Goal: Task Accomplishment & Management: Complete application form

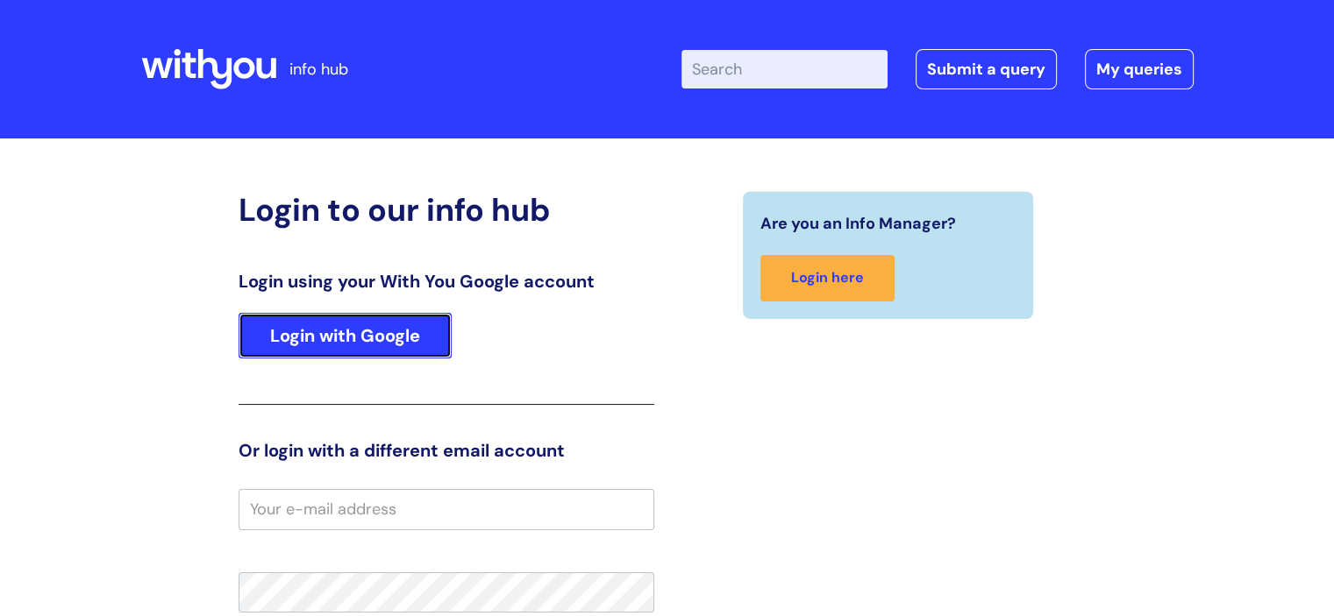
click at [321, 325] on link "Login with Google" at bounding box center [344, 336] width 213 height 46
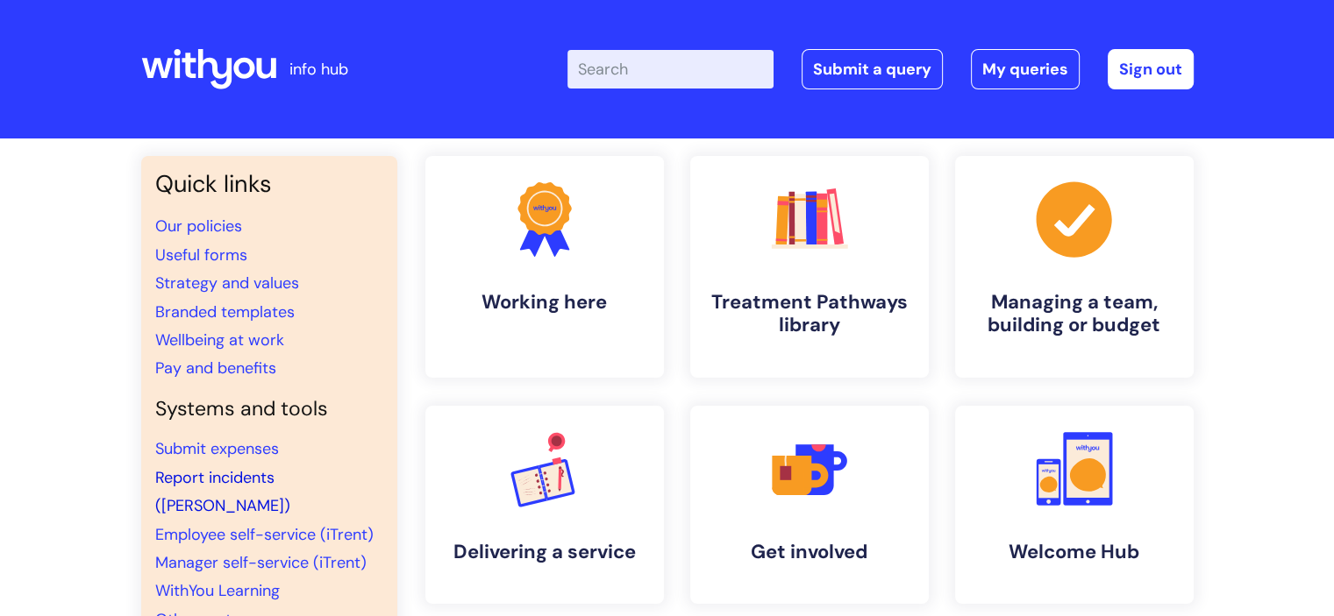
click at [231, 475] on link "Report incidents (Ulysses)" at bounding box center [222, 491] width 135 height 49
click at [653, 68] on input "Enter your search term here..." at bounding box center [670, 69] width 206 height 39
click at [863, 56] on link "Submit a query" at bounding box center [871, 69] width 141 height 40
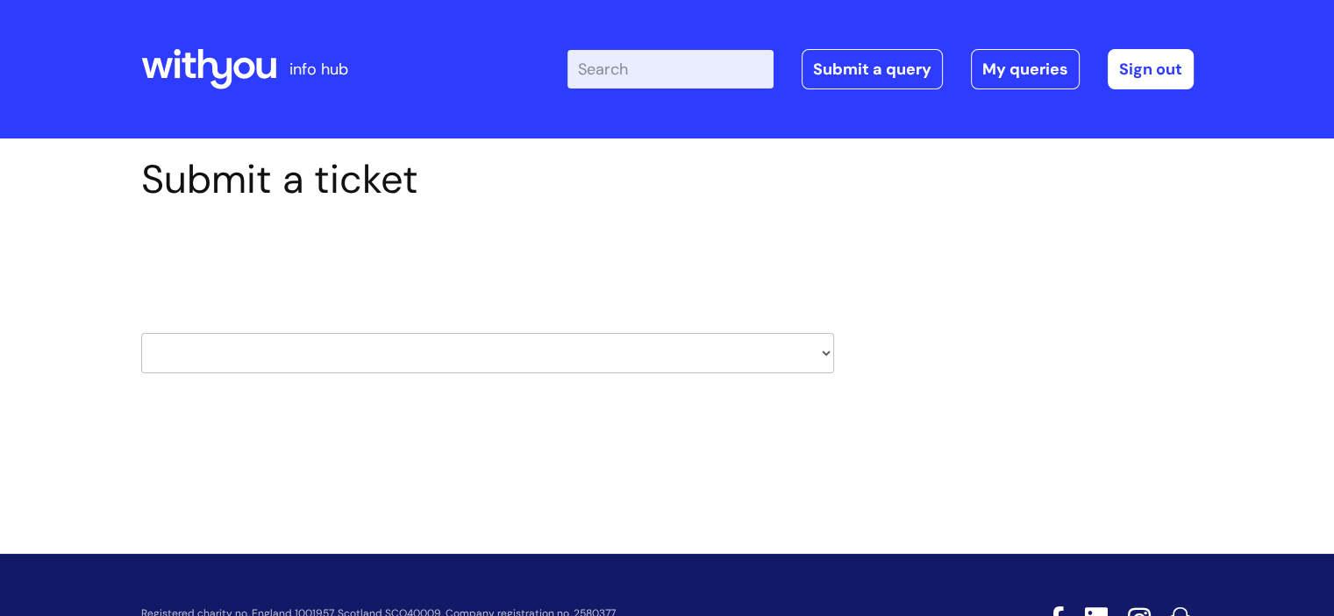
click at [827, 352] on select "HR / People IT and Support Clinical Drug Alerts Finance Accounts Data Support T…" at bounding box center [487, 353] width 693 height 40
select select "systems"
click at [141, 333] on select "HR / People IT and Support Clinical Drug Alerts Finance Accounts Data Support T…" at bounding box center [487, 353] width 693 height 40
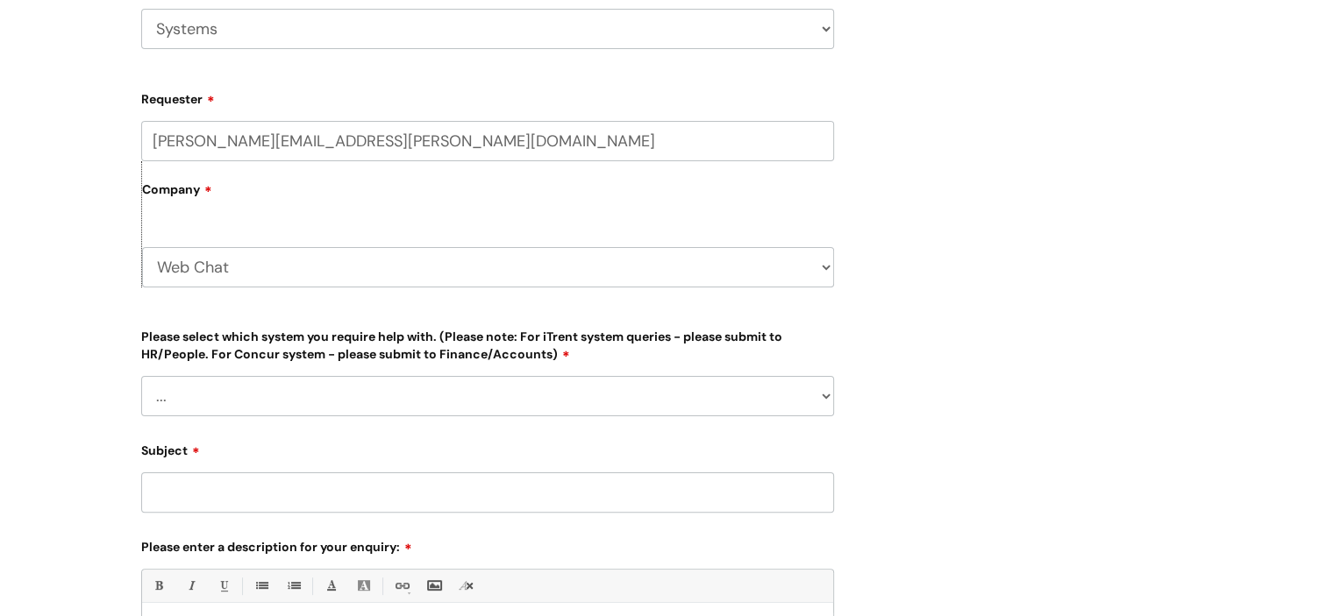
scroll to position [331, 0]
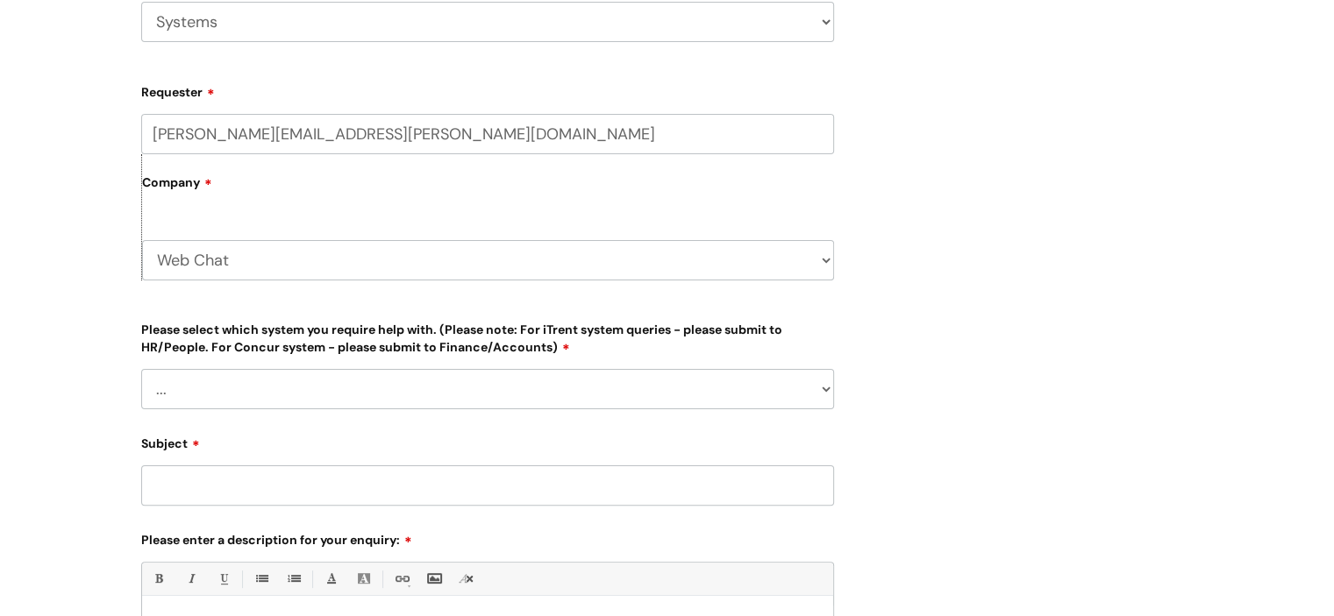
click at [824, 259] on select "Web Chat WithYou Current Staff" at bounding box center [488, 260] width 692 height 40
select select "80004418241"
click at [142, 240] on select "Web Chat WithYou Current Staff" at bounding box center [488, 260] width 692 height 40
click at [824, 388] on select "... [PERSON_NAME] Helpdesk [DATE][DOMAIN_NAME] Nebula fault ILLY CarePath fault…" at bounding box center [487, 389] width 693 height 40
select select "[PERSON_NAME]"
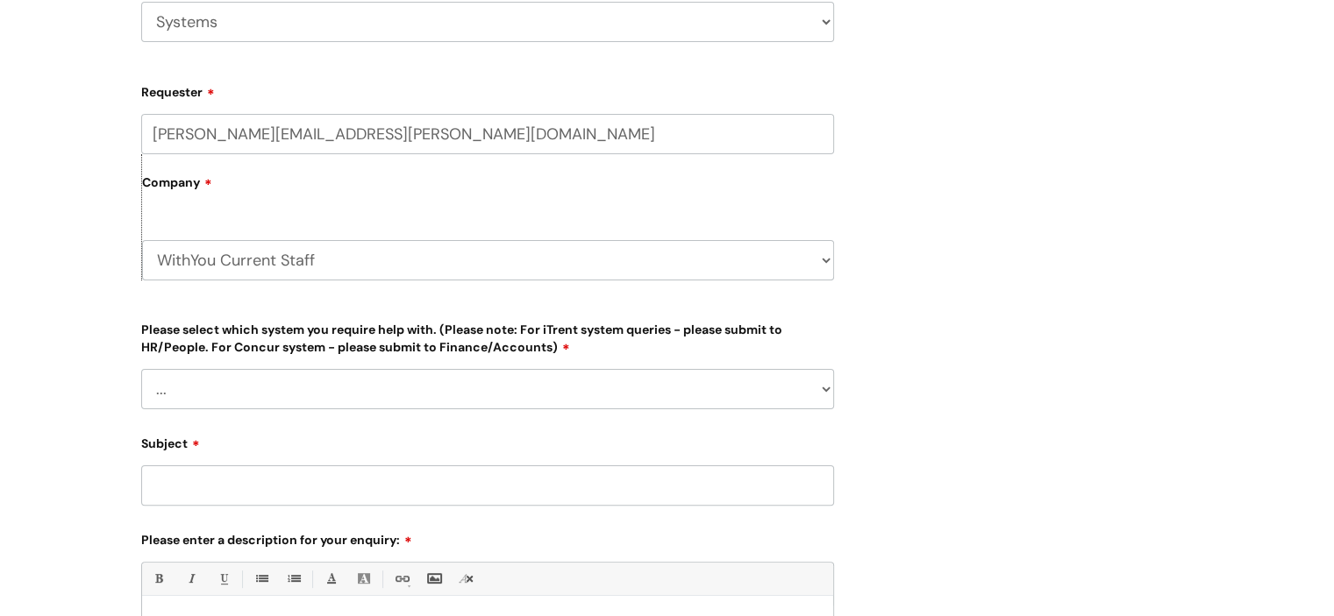
click at [141, 369] on select "... [PERSON_NAME] Helpdesk [DATE][DOMAIN_NAME] Nebula fault ILLY CarePath fault…" at bounding box center [487, 389] width 693 height 40
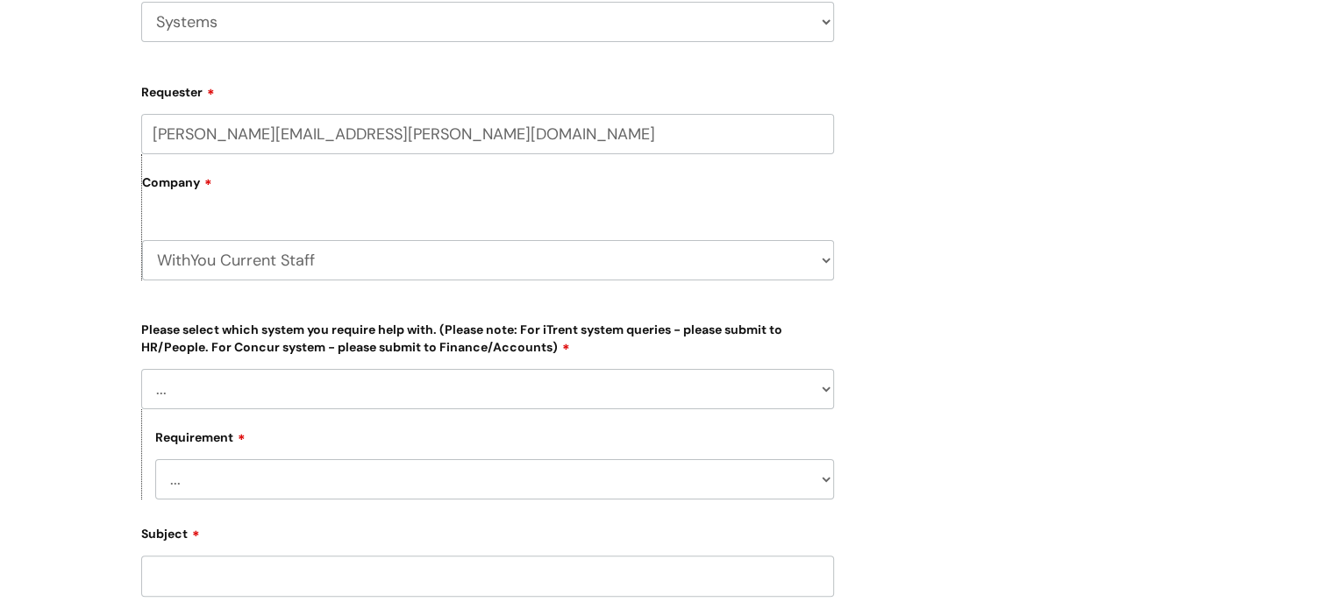
click at [824, 487] on select "... Login required Data report assistance Reporting a fault" at bounding box center [494, 479] width 679 height 40
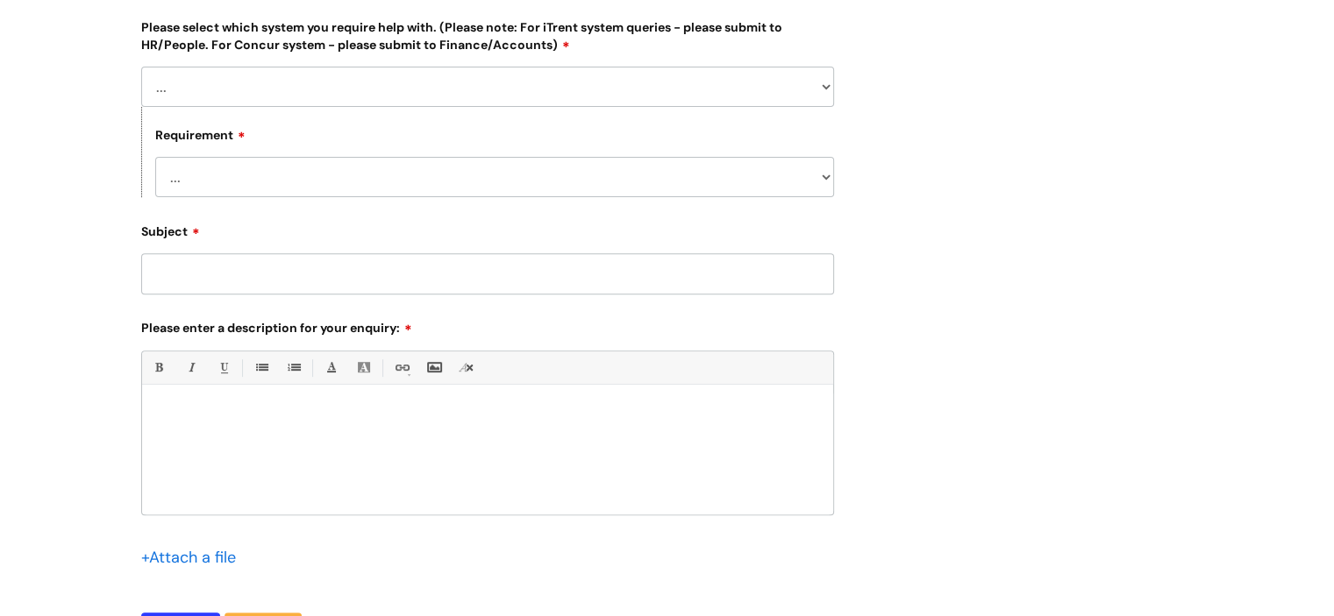
scroll to position [639, 0]
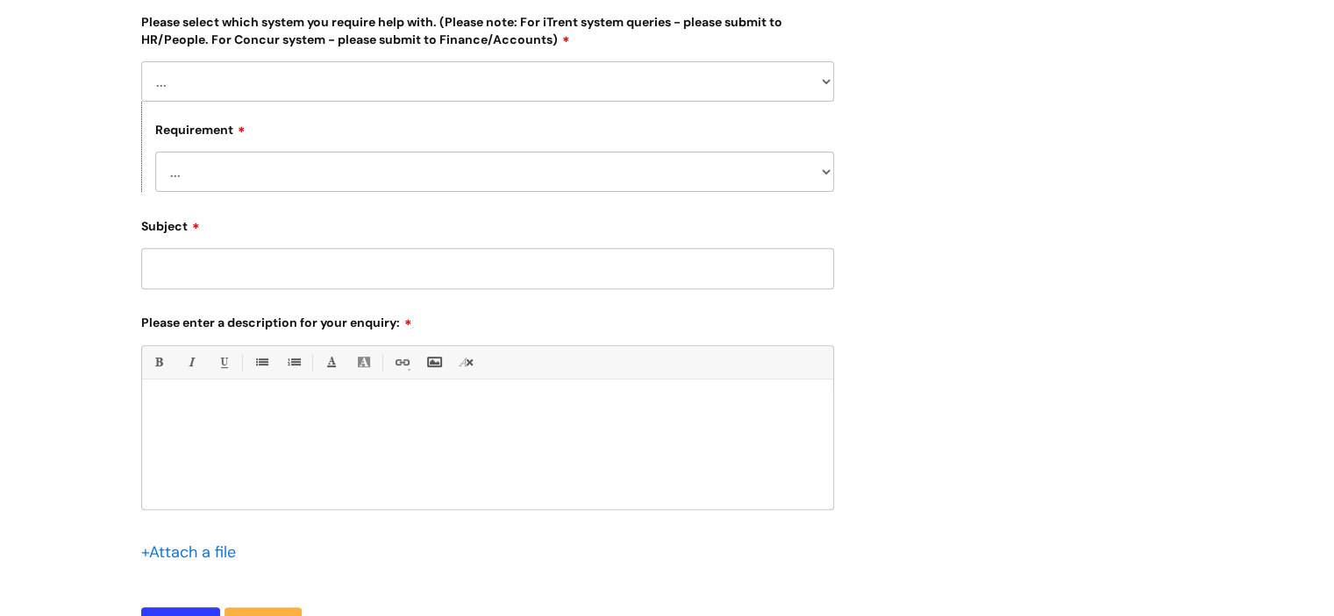
click at [828, 173] on select "... Login required Data report assistance Reporting a fault" at bounding box center [494, 172] width 679 height 40
select select "Data report assistance"
click at [155, 152] on select "... Login required Data report assistance Reporting a fault" at bounding box center [494, 172] width 679 height 40
click at [337, 256] on input "Subject" at bounding box center [487, 268] width 693 height 40
type input "9"
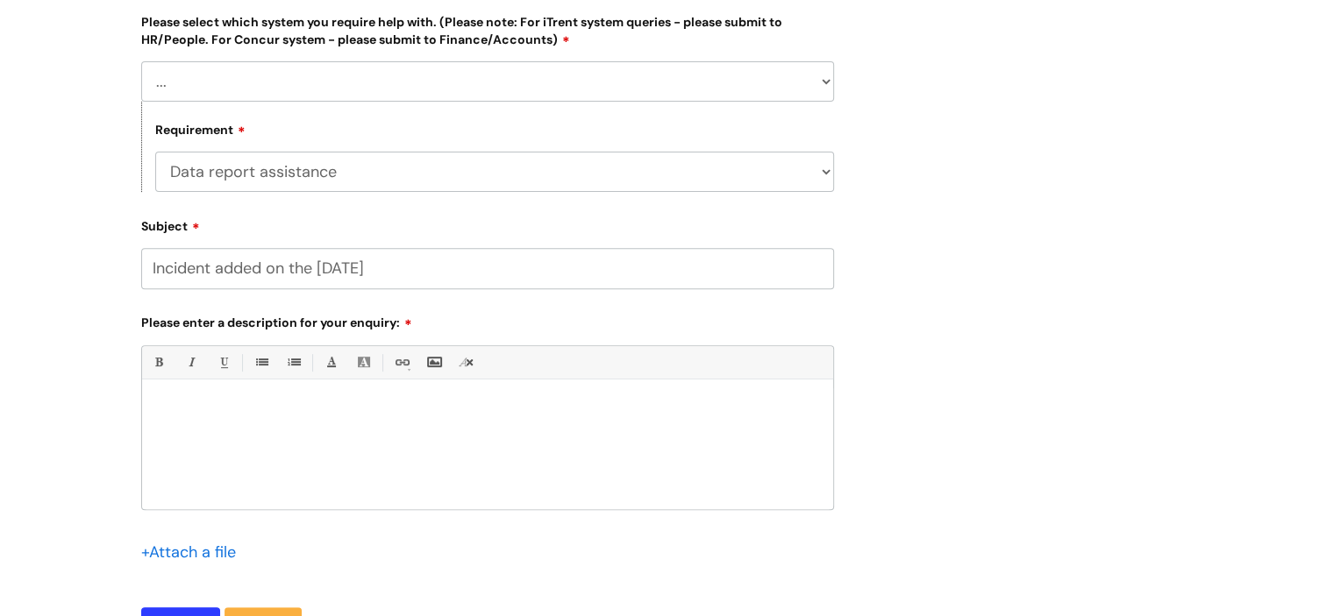
type input "Incident added on the [DATE]"
click at [264, 406] on p at bounding box center [487, 410] width 665 height 16
click at [482, 413] on p "HI, I raised an incident on the [DATE] in relation to the saafety of a staff me…" at bounding box center [487, 410] width 665 height 16
click at [601, 411] on p "HI, I raised an incident on the [DATE] in relation to the safety of a staff mem…" at bounding box center [487, 410] width 665 height 16
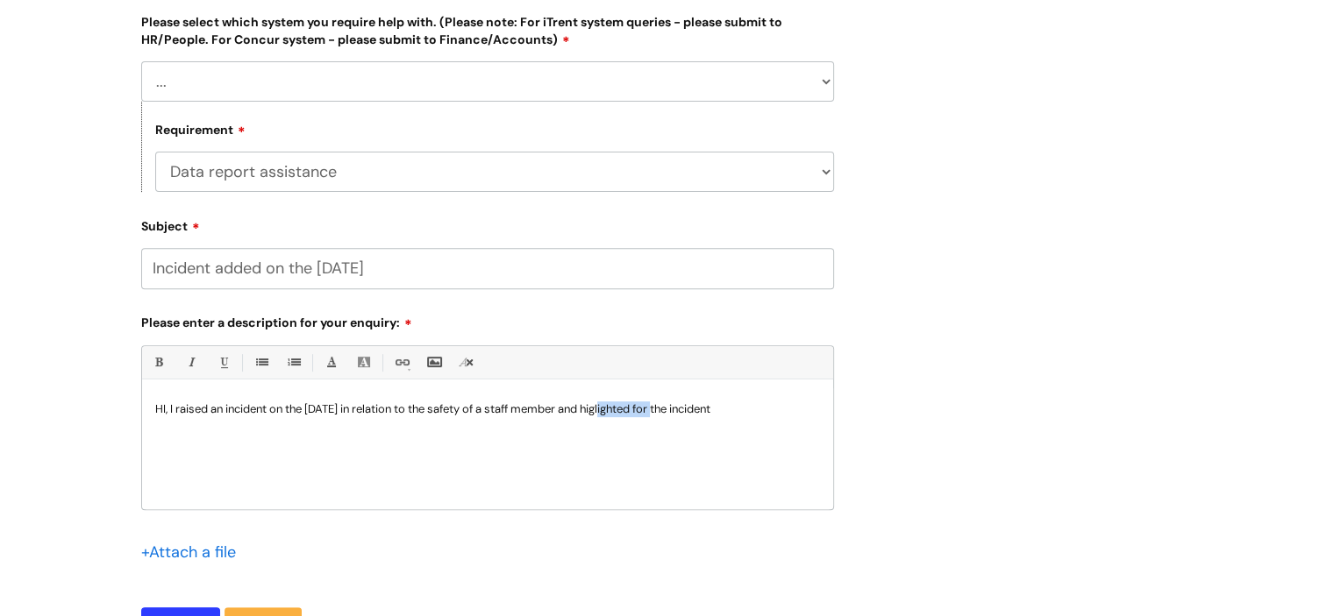
drag, startPoint x: 677, startPoint y: 408, endPoint x: 624, endPoint y: 403, distance: 52.8
click at [624, 403] on p "HI, I raised an incident on the [DATE] in relation to the safety of a staff mem…" at bounding box center [487, 410] width 665 height 16
drag, startPoint x: 807, startPoint y: 411, endPoint x: 718, endPoint y: 407, distance: 88.7
click at [718, 407] on p "HI, I raised an incident on the [DATE] in relation to the safety of a staff mem…" at bounding box center [487, 410] width 665 height 16
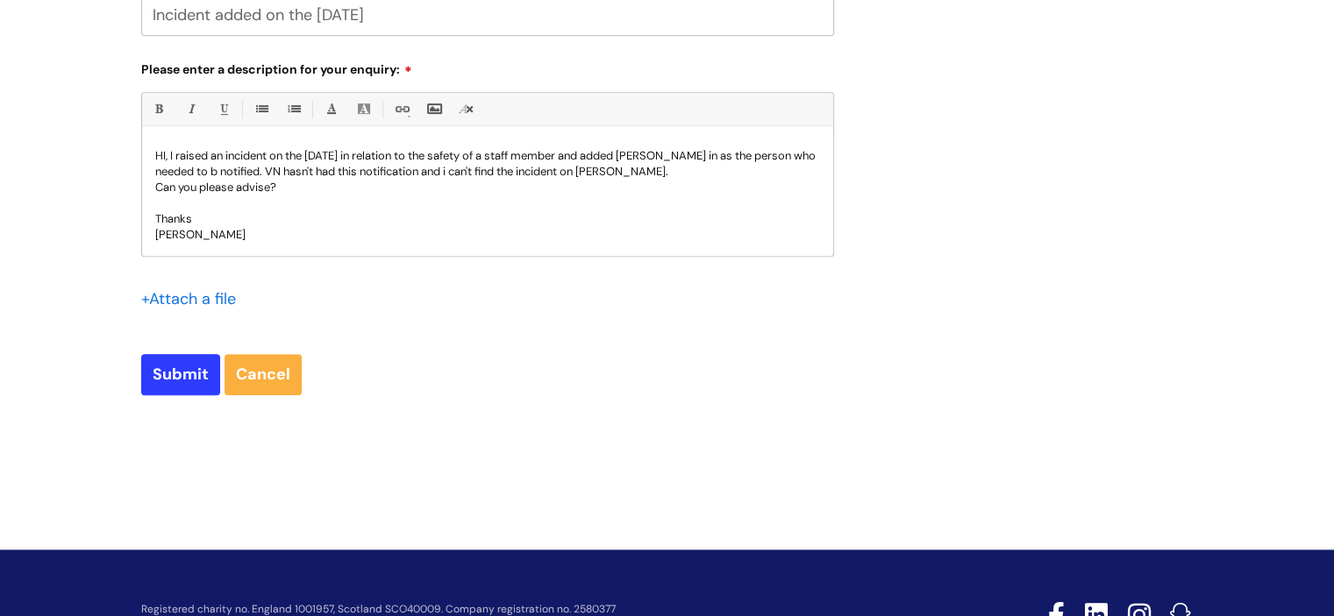
scroll to position [908, 0]
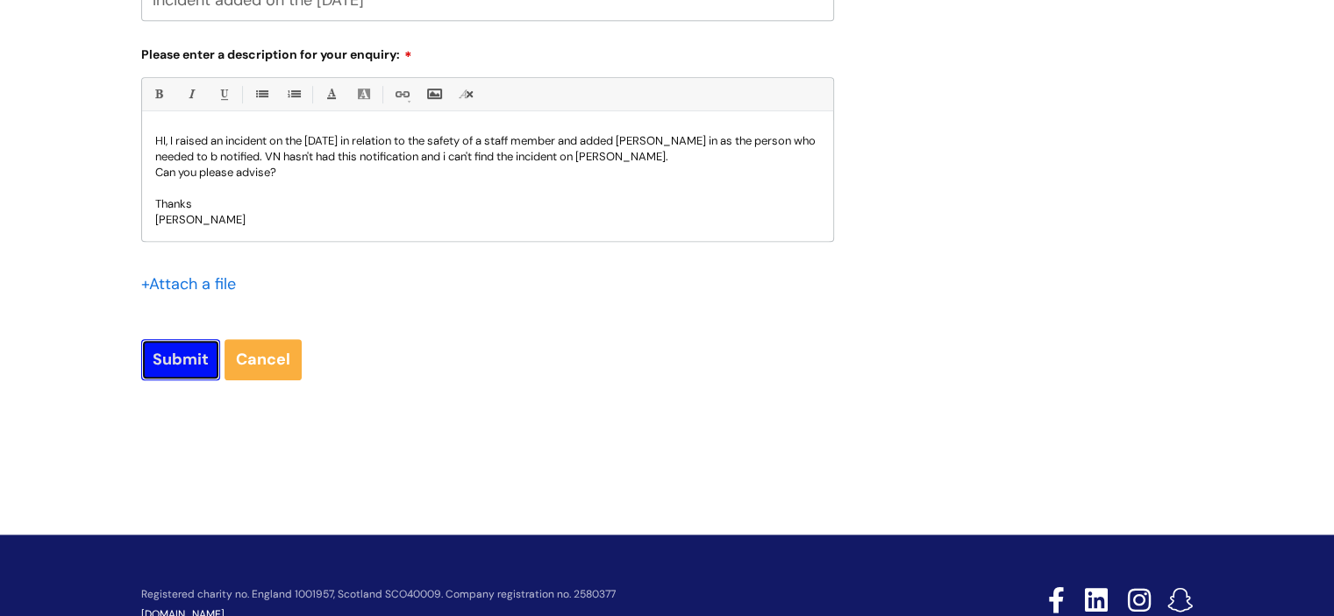
click at [174, 363] on input "Submit" at bounding box center [180, 359] width 79 height 40
type input "Please Wait..."
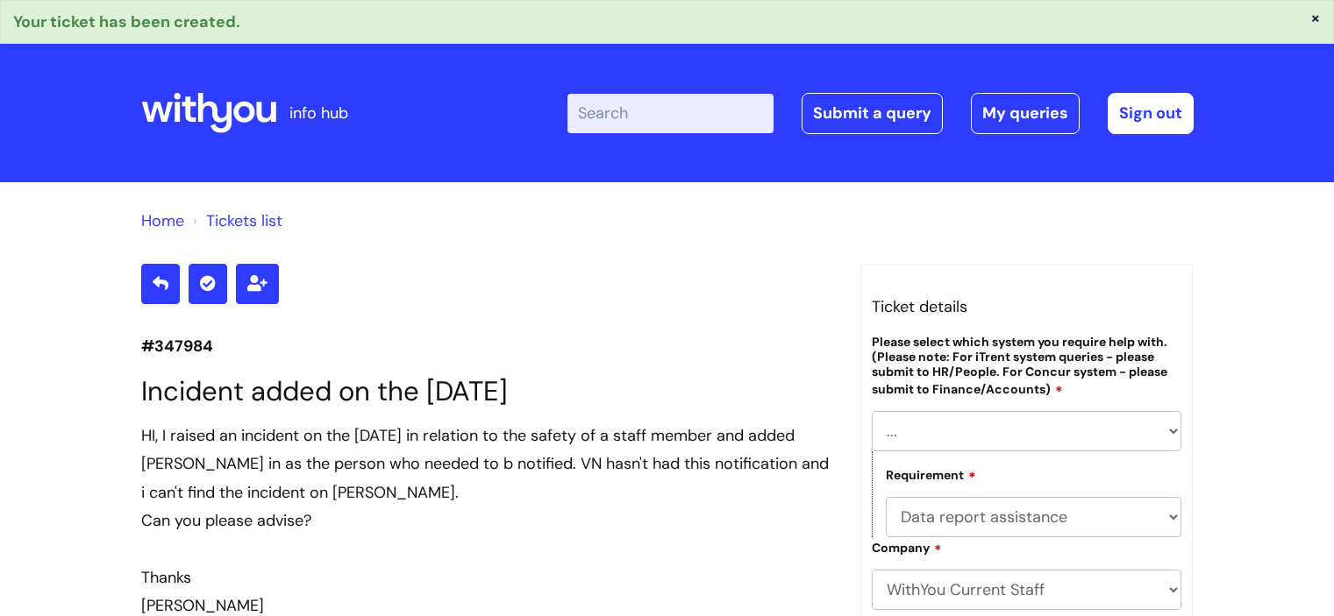
select select "[PERSON_NAME]"
select select "Data report assistance"
